Goal: Task Accomplishment & Management: Manage account settings

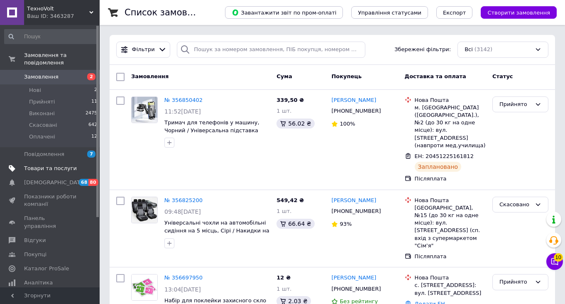
click at [64, 167] on span "Товари та послуги" at bounding box center [50, 167] width 53 height 7
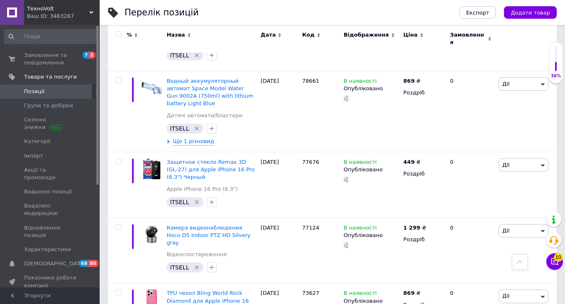
scroll to position [8203, 0]
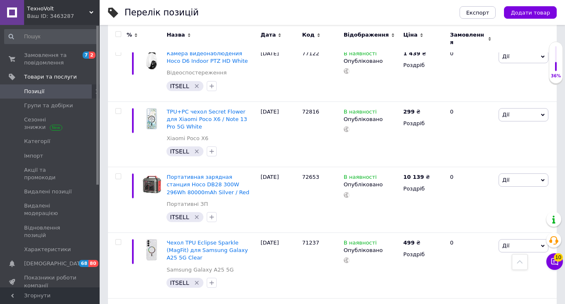
checkbox input "true"
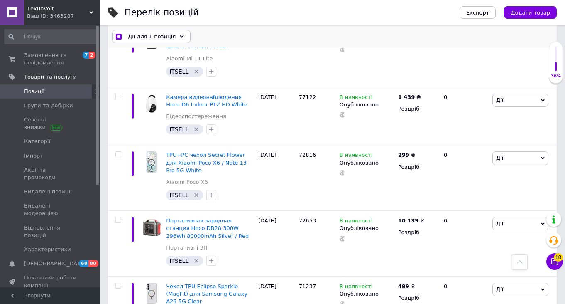
click at [180, 36] on icon at bounding box center [182, 36] width 4 height 4
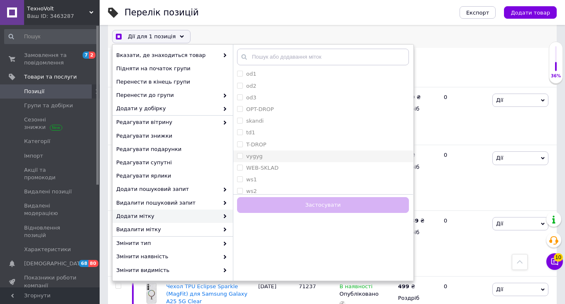
checkbox input "true"
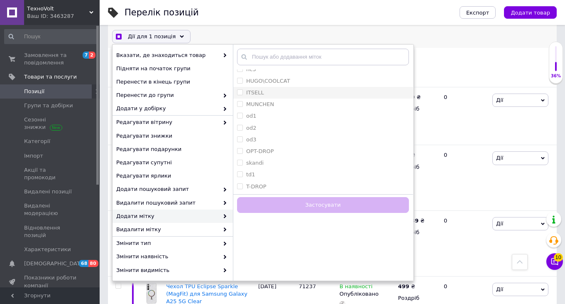
click at [261, 92] on label "ITSELL" at bounding box center [255, 92] width 18 height 6
checkbox input "true"
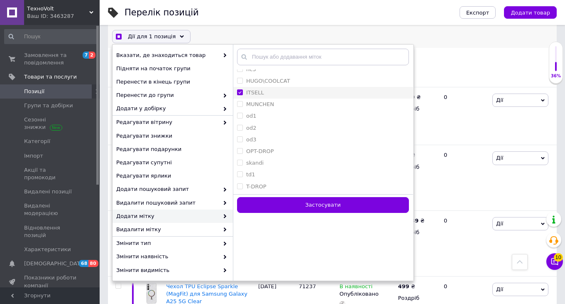
checkbox input "true"
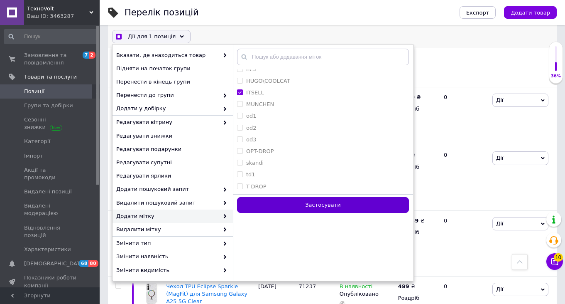
click at [286, 201] on button "Застосувати" at bounding box center [323, 205] width 172 height 16
checkbox input "false"
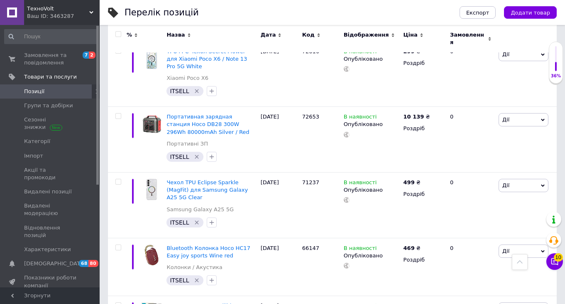
scroll to position [8203, 0]
